Goal: Information Seeking & Learning: Check status

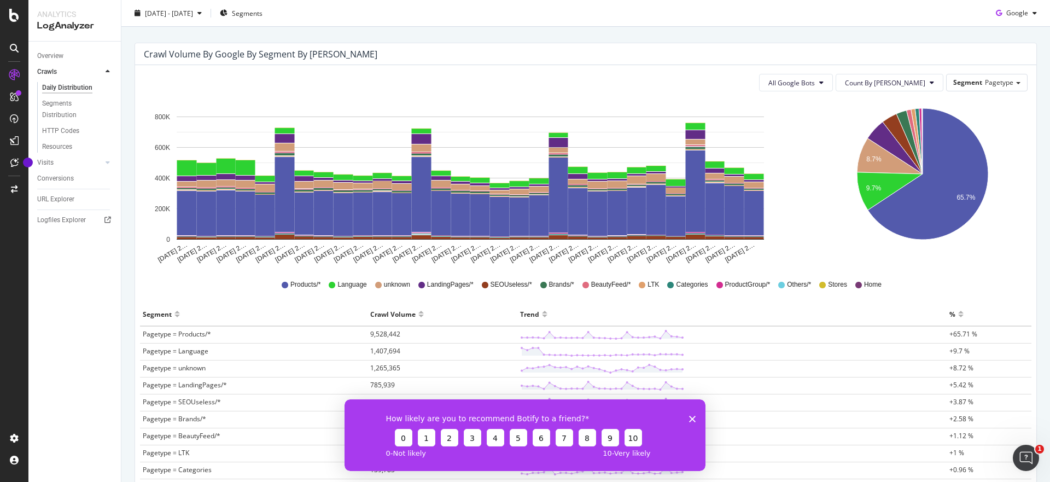
scroll to position [107, 0]
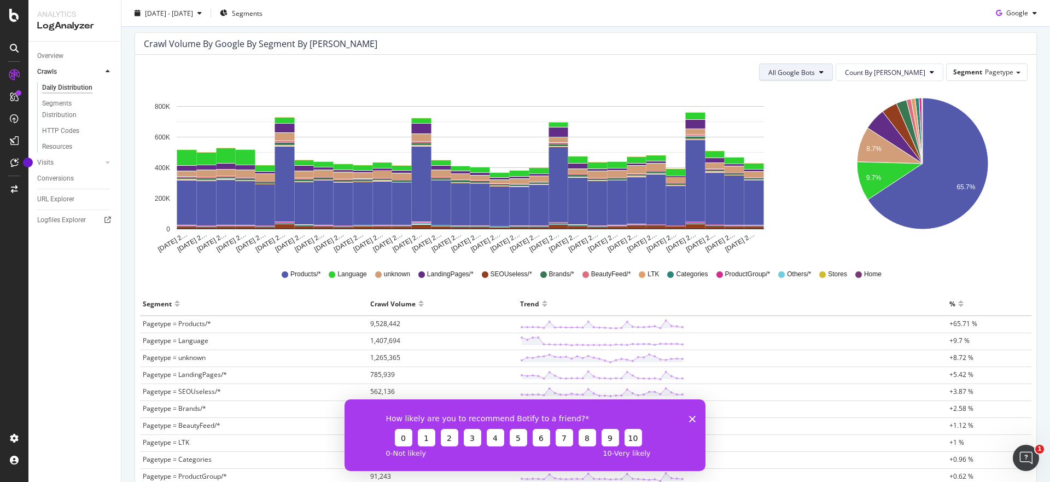
click at [833, 75] on button "All Google Bots" at bounding box center [796, 72] width 74 height 18
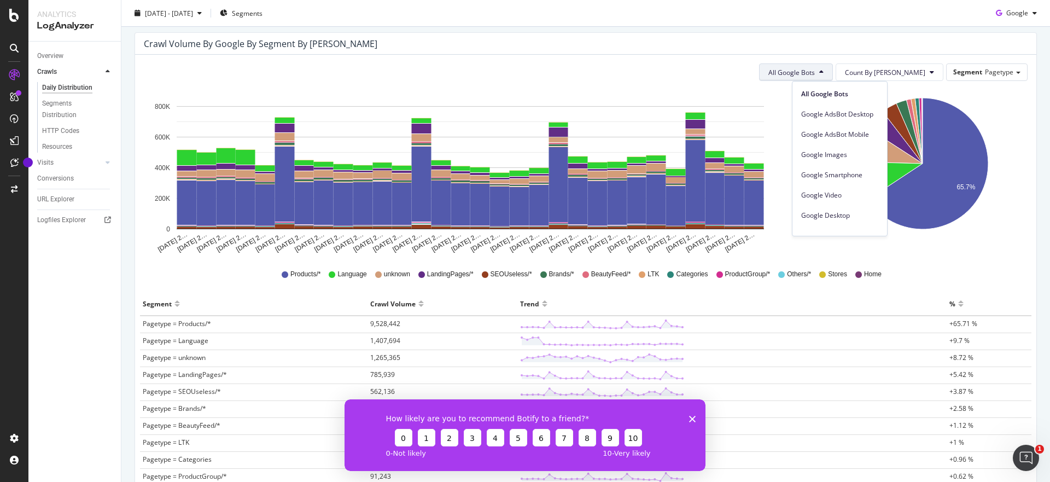
click at [815, 72] on span "All Google Bots" at bounding box center [791, 72] width 46 height 9
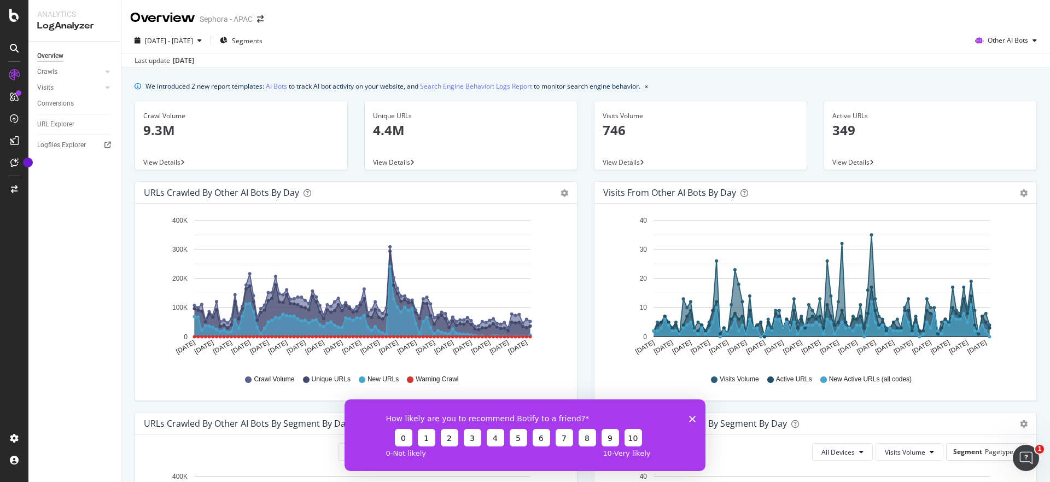
click at [691, 417] on polygon "Close survey" at bounding box center [692, 418] width 7 height 7
